Goal: Register for event/course

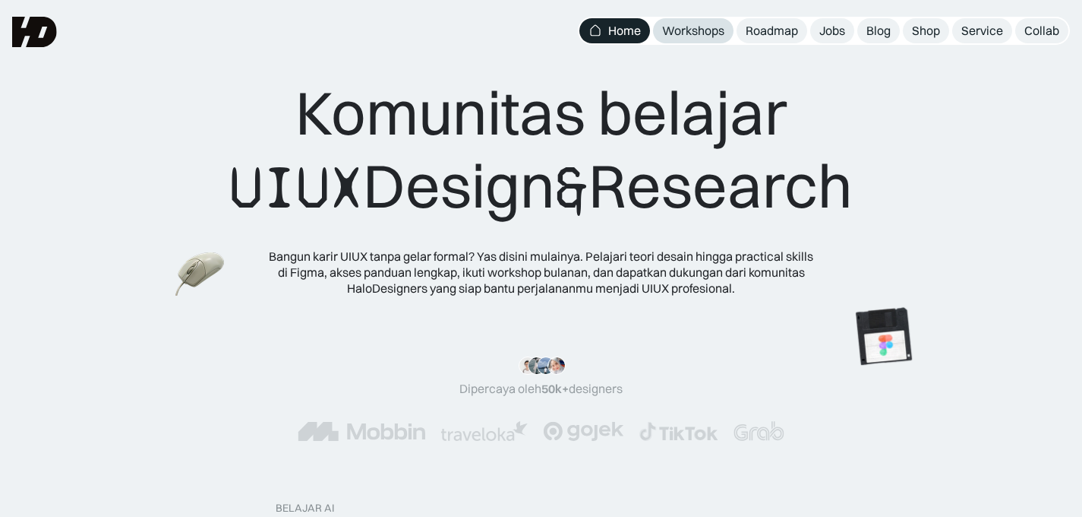
click at [710, 28] on div "Workshops" at bounding box center [693, 31] width 62 height 16
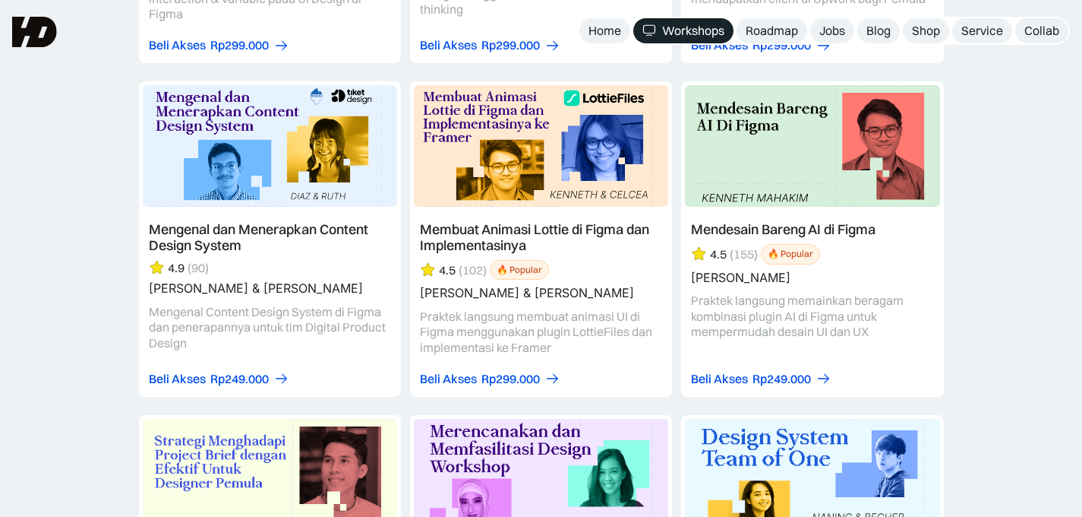
scroll to position [4115, 0]
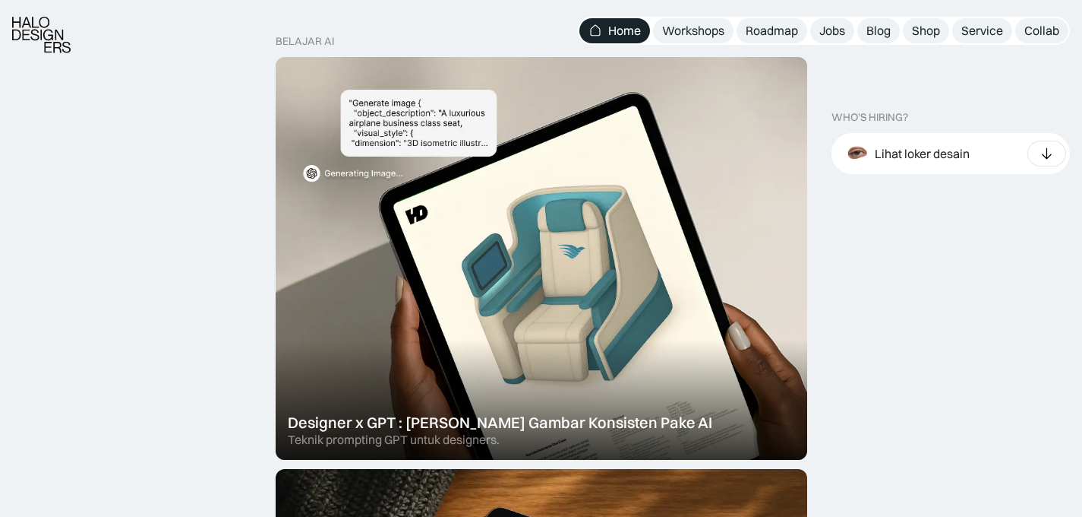
scroll to position [492, 0]
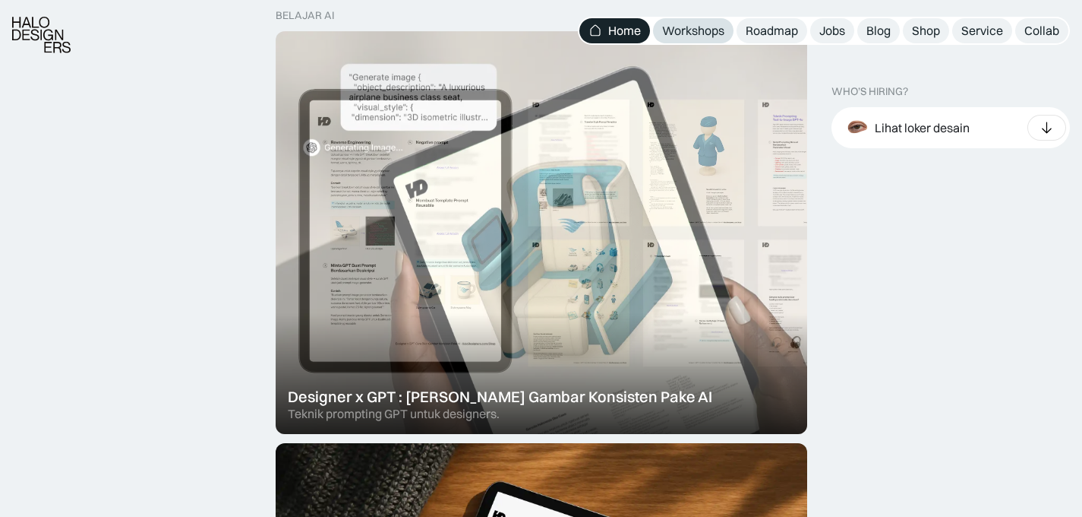
click at [671, 29] on div "Workshops" at bounding box center [693, 31] width 62 height 16
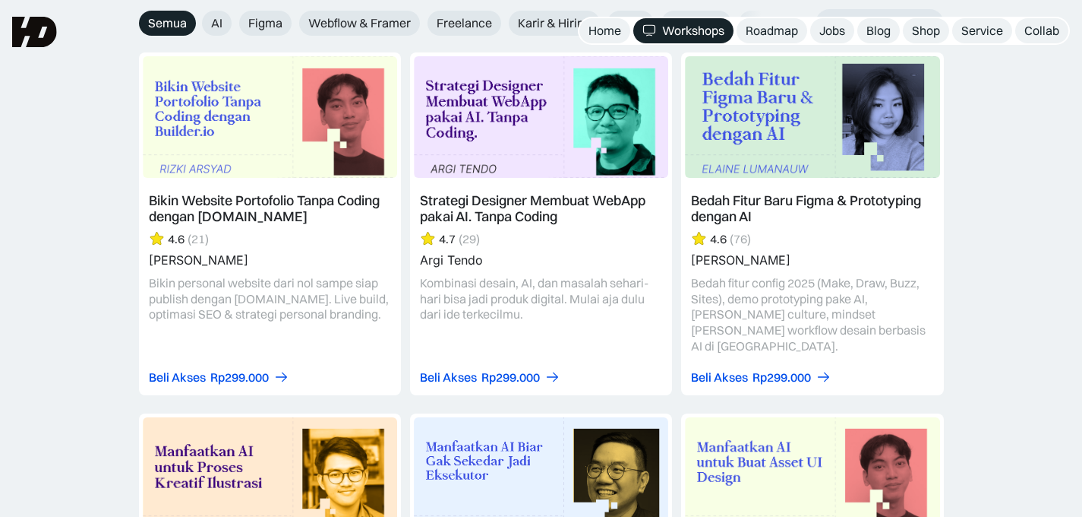
scroll to position [1769, 0]
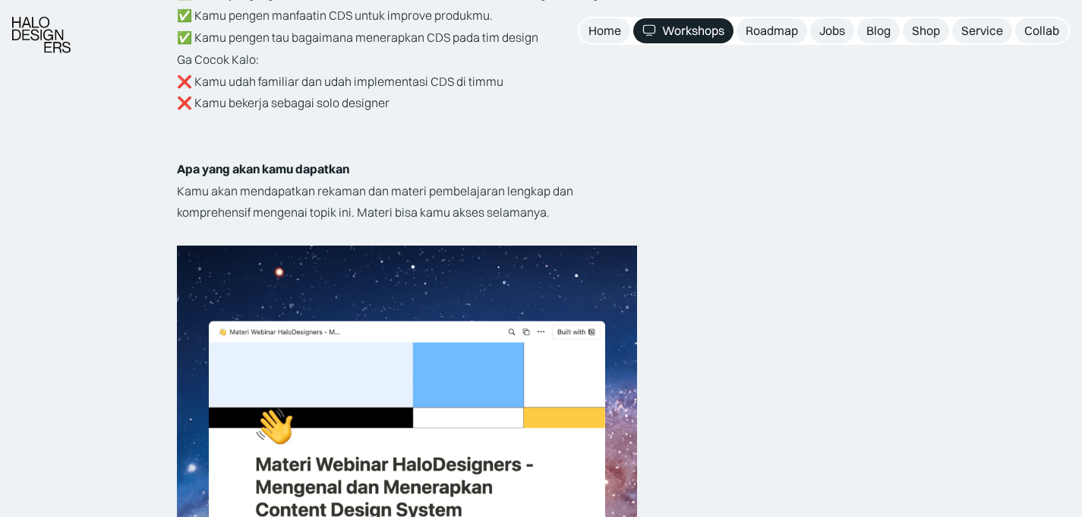
scroll to position [3002, 0]
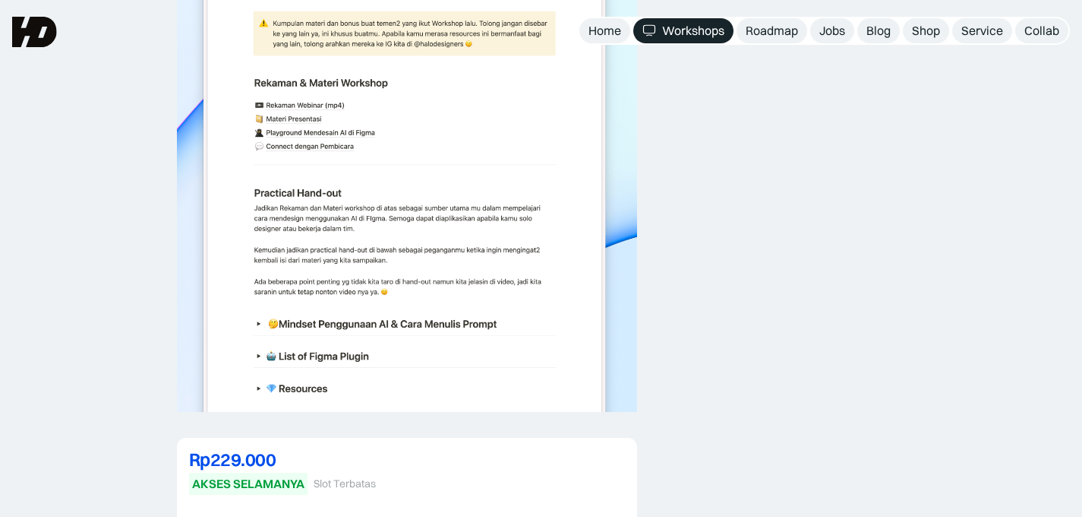
scroll to position [2653, 0]
